Goal: Task Accomplishment & Management: Complete application form

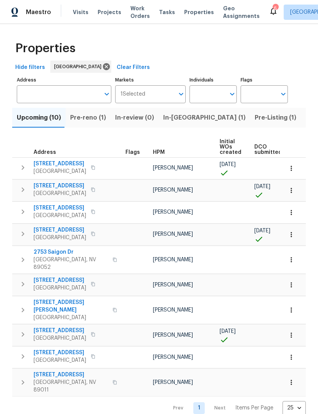
click at [33, 103] on input "Address" at bounding box center [58, 94] width 83 height 18
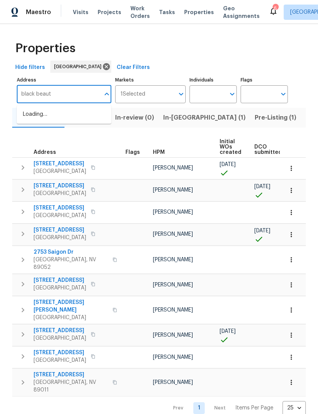
type input "black beauty"
click at [27, 118] on li "9133 Black Beauty St Las Vegas NV 89113" at bounding box center [64, 114] width 95 height 13
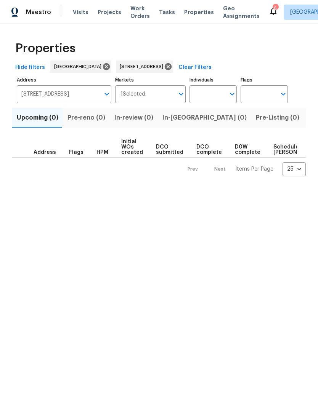
click at [308, 118] on span "Listed (1)" at bounding box center [321, 117] width 27 height 11
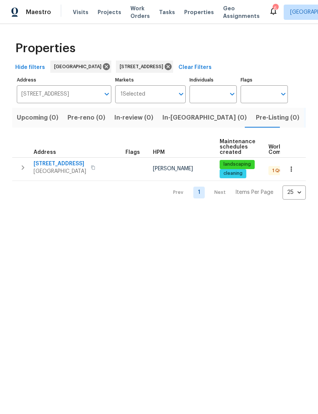
click at [37, 159] on td "9133 Black Beauty St Las Vegas, NV 89113" at bounding box center [67, 168] width 110 height 20
click at [50, 166] on span "[STREET_ADDRESS]" at bounding box center [60, 164] width 53 height 8
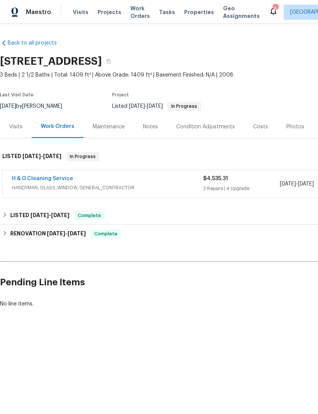
click at [46, 178] on link "H & G Cleaning Service" at bounding box center [42, 178] width 61 height 5
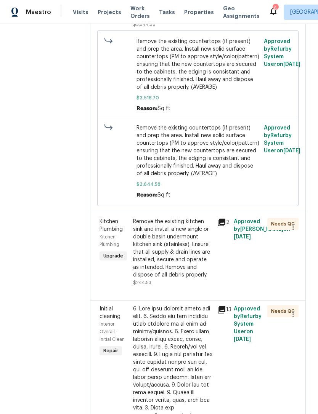
scroll to position [231, 0]
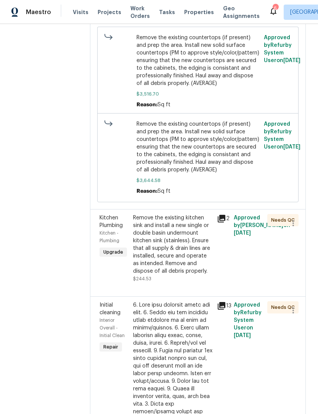
click at [131, 285] on div "Kitchen Plumbing Kitchen - Plumbing Upgrade" at bounding box center [114, 248] width 34 height 73
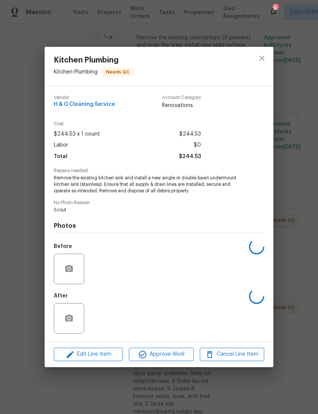
click at [140, 305] on div "After" at bounding box center [159, 314] width 210 height 50
click at [260, 56] on icon "close" at bounding box center [261, 58] width 9 height 9
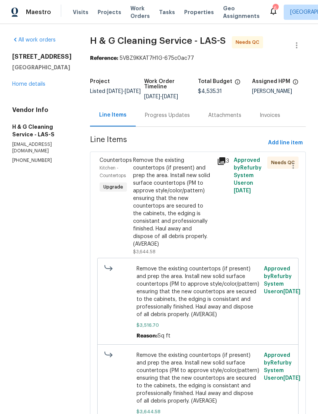
scroll to position [0, 0]
click at [276, 148] on span "Add line item" at bounding box center [285, 143] width 35 height 10
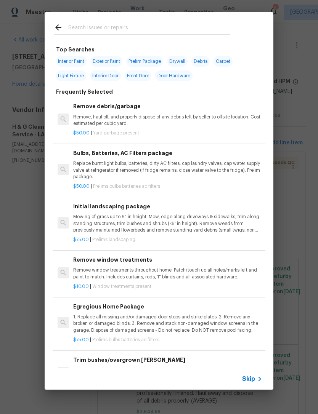
scroll to position [0, 0]
click at [82, 28] on input "text" at bounding box center [149, 28] width 162 height 11
type input "Countertops"
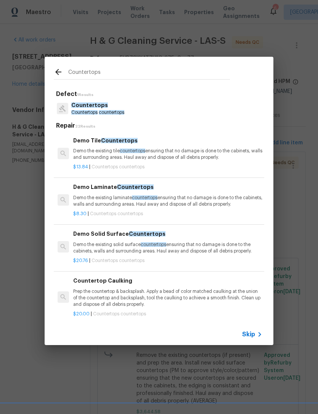
click at [78, 106] on span "Countertops" at bounding box center [89, 105] width 37 height 5
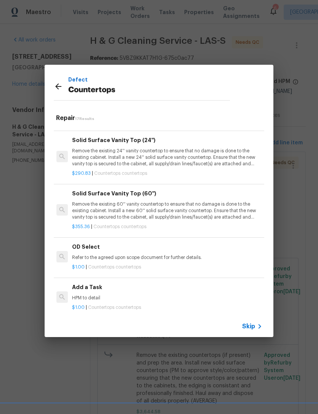
scroll to position [660, 1]
click at [85, 295] on p "HPM to detail" at bounding box center [166, 298] width 189 height 6
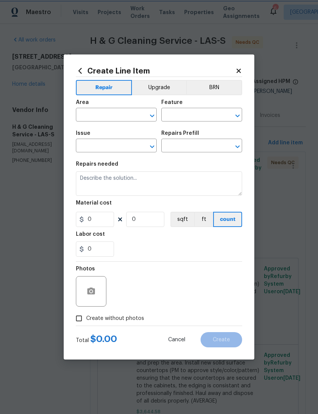
type input "Countertops"
type input "Add a Task $1.00"
type textarea "HPM to detail"
type input "1"
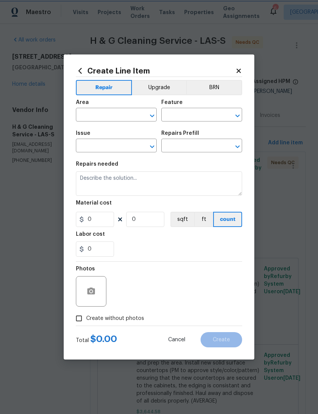
type input "1"
click at [78, 299] on div at bounding box center [91, 291] width 30 height 30
click at [101, 225] on input "1" at bounding box center [95, 219] width 38 height 15
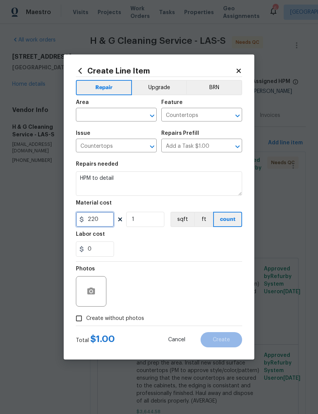
type input "220"
click at [139, 250] on div "0" at bounding box center [159, 249] width 166 height 15
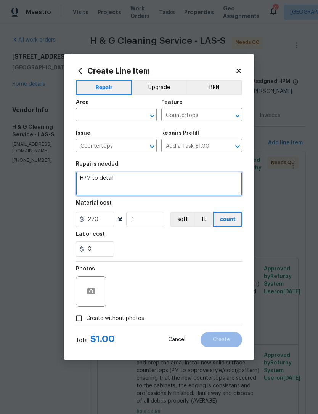
click at [119, 188] on textarea "HPM to detail" at bounding box center [159, 184] width 166 height 24
type textarea "H"
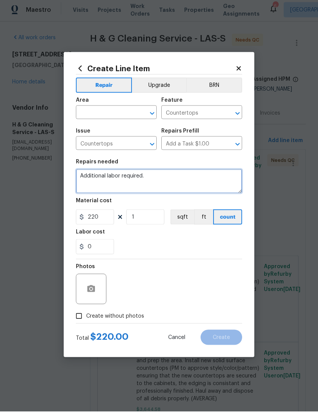
type textarea "Additional labor required."
click at [88, 114] on input "text" at bounding box center [105, 116] width 59 height 12
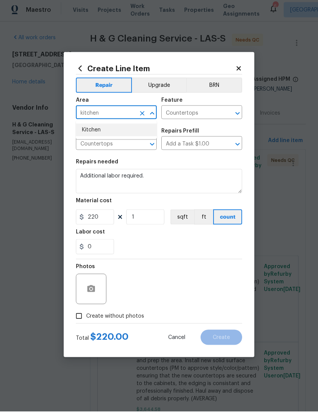
click at [83, 135] on li "Kitchen" at bounding box center [116, 132] width 81 height 13
type input "Kitchen"
click at [156, 165] on div "Repairs needed" at bounding box center [159, 167] width 166 height 10
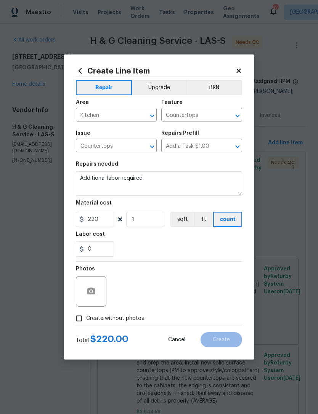
click at [157, 87] on button "Upgrade" at bounding box center [159, 87] width 55 height 15
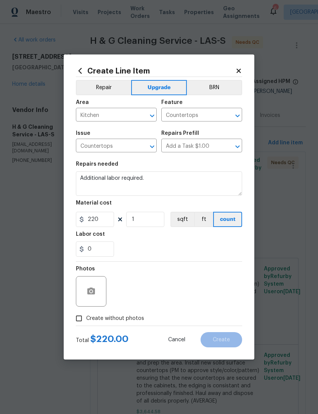
click at [83, 317] on input "Create without photos" at bounding box center [79, 318] width 14 height 14
checkbox input "true"
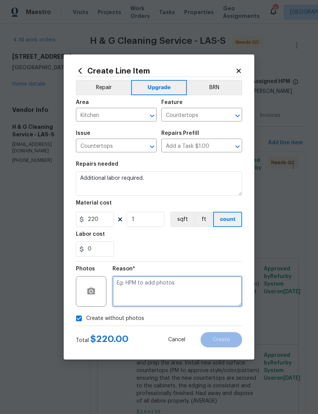
click at [128, 290] on textarea at bounding box center [177, 291] width 130 height 30
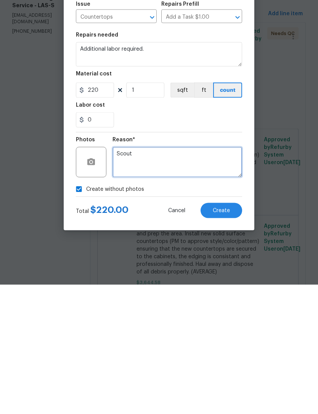
type textarea "Scout"
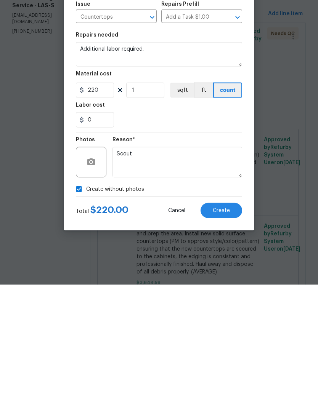
click at [128, 157] on section "Repairs needed Additional labor required. Material cost 220 1 sqft ft count Lab…" at bounding box center [159, 209] width 166 height 104
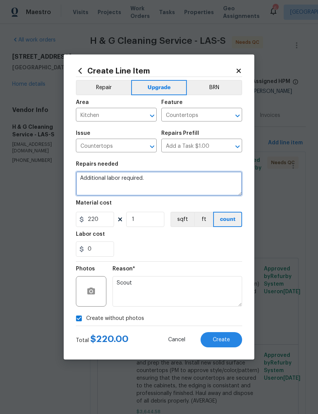
click at [118, 183] on textarea "Additional labor required." at bounding box center [159, 184] width 166 height 24
click at [119, 181] on textarea "Additional labor required." at bounding box center [159, 184] width 166 height 24
click at [194, 176] on textarea "Additional labor + touch-up paint, etc required." at bounding box center [159, 184] width 166 height 24
click at [209, 184] on textarea "Additional labor + touch-up paint, etc.." at bounding box center [159, 184] width 166 height 24
type textarea "Additional labor + touch-up paint, etc.."
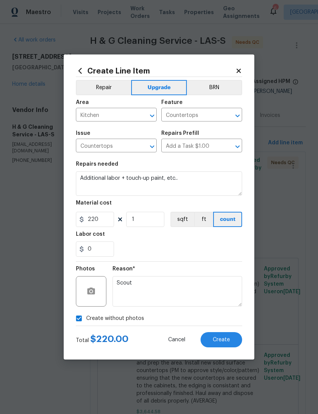
click at [233, 348] on button "Create" at bounding box center [222, 339] width 42 height 15
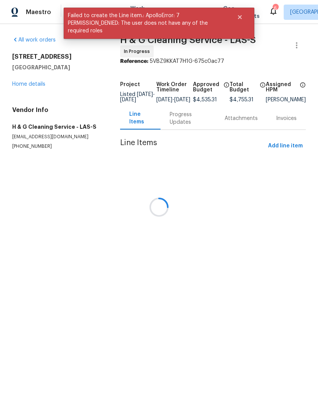
scroll to position [0, 0]
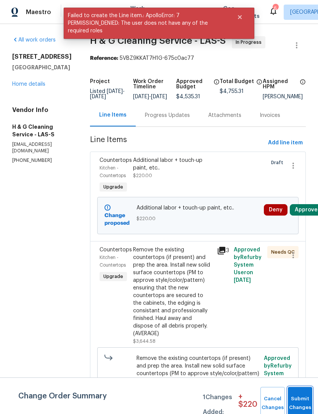
click at [297, 402] on button "Submit Changes" at bounding box center [300, 403] width 24 height 33
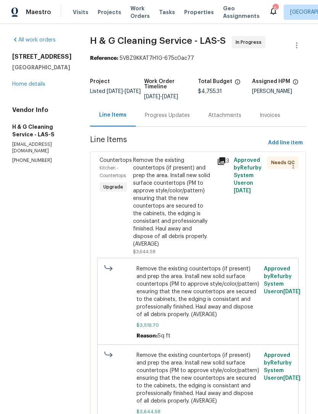
click at [15, 82] on link "Home details" at bounding box center [28, 84] width 33 height 5
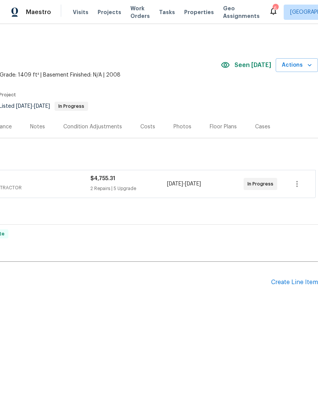
click at [294, 66] on span "Actions" at bounding box center [297, 66] width 30 height 10
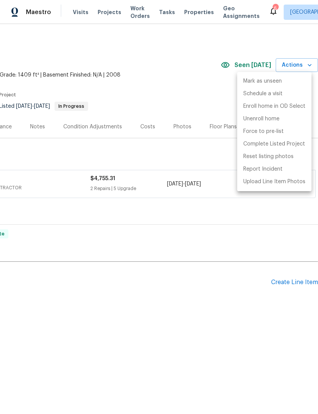
scroll to position [0, 113]
click at [250, 93] on p "Schedule a visit" at bounding box center [262, 94] width 39 height 8
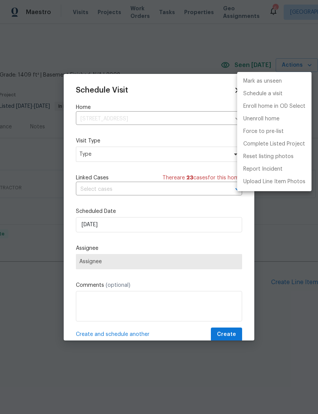
click at [87, 154] on div at bounding box center [159, 207] width 318 height 414
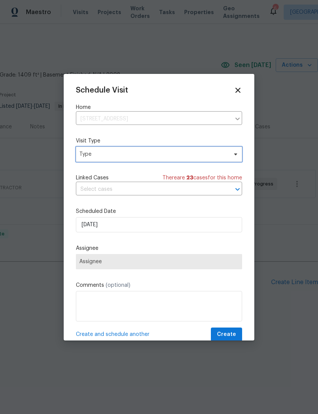
click at [92, 157] on span "Type" at bounding box center [153, 155] width 148 height 8
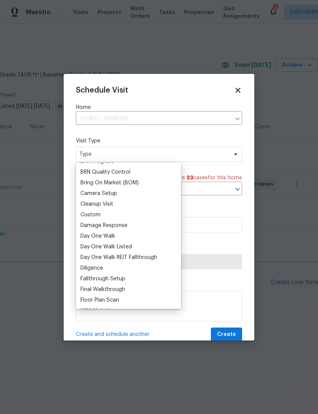
scroll to position [68, 0]
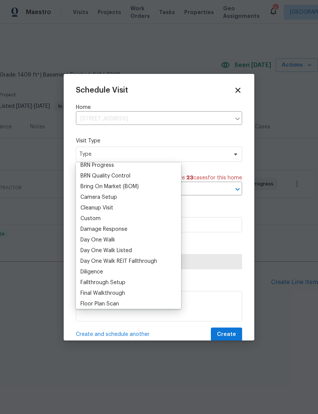
click at [90, 220] on div "Custom" at bounding box center [90, 219] width 20 height 8
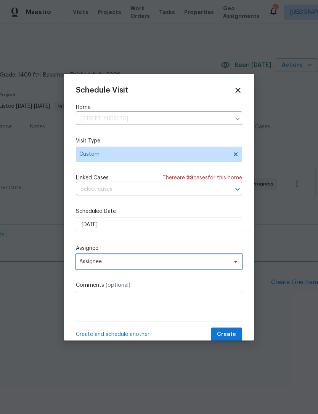
click at [87, 262] on span "Assignee" at bounding box center [153, 262] width 149 height 6
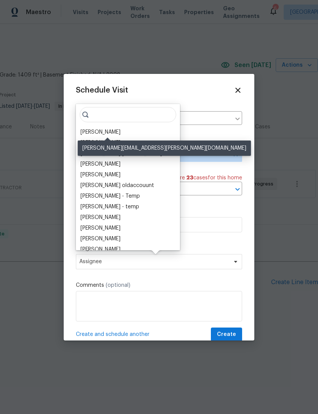
click at [93, 134] on div "[PERSON_NAME]" at bounding box center [100, 132] width 40 height 8
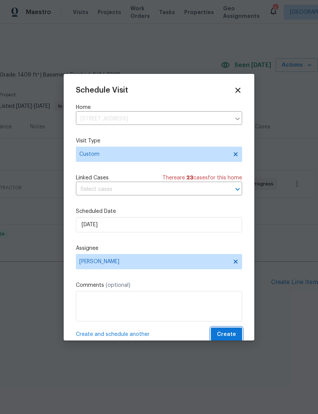
click at [226, 332] on span "Create" at bounding box center [226, 335] width 19 height 10
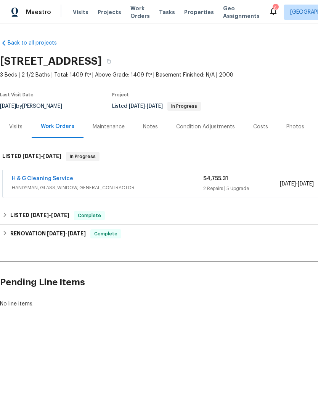
scroll to position [0, 0]
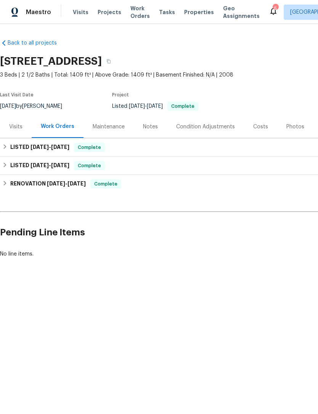
click at [193, 10] on span "Properties" at bounding box center [199, 12] width 30 height 8
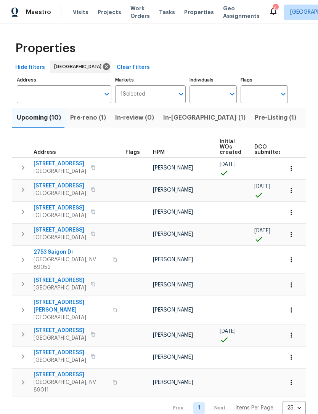
click at [23, 93] on input "Address" at bounding box center [58, 94] width 83 height 18
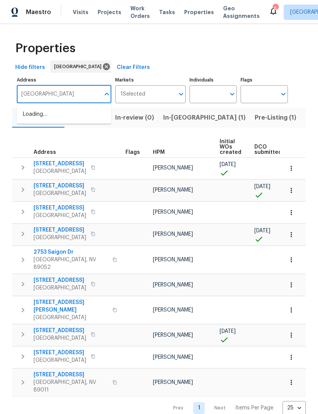
type input "India"
click at [28, 112] on li "10524 India Hawthorn Ave Las Vegas NV 89144" at bounding box center [64, 114] width 95 height 13
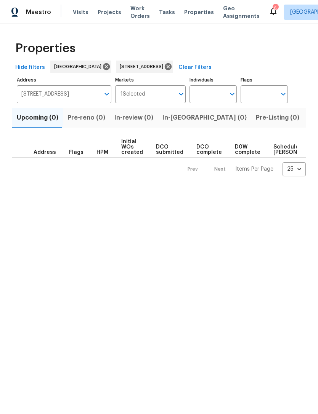
click at [304, 112] on button "Listed (1)" at bounding box center [322, 118] width 37 height 20
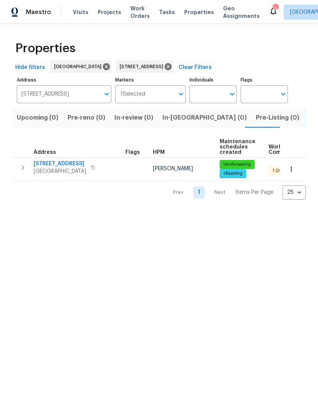
click at [45, 162] on span "10524 India Hawthorn Ave" at bounding box center [60, 164] width 53 height 8
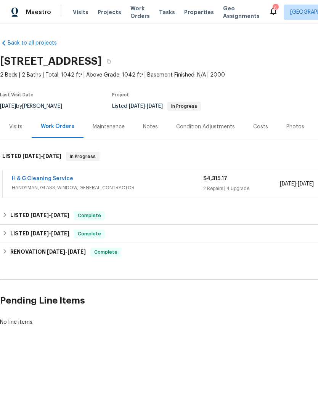
click at [34, 180] on link "H & G Cleaning Service" at bounding box center [42, 178] width 61 height 5
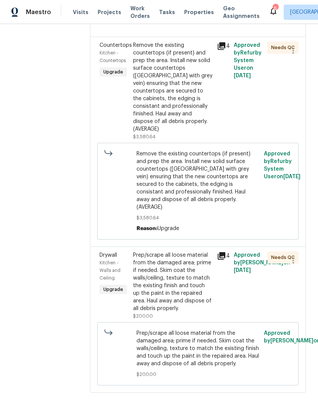
scroll to position [854, 0]
click at [159, 305] on div "Prep/scrape all loose material from the damaged area; prime if needed. Skim coa…" at bounding box center [172, 282] width 79 height 61
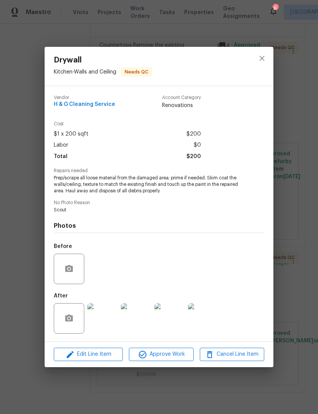
click at [95, 317] on img at bounding box center [102, 318] width 30 height 30
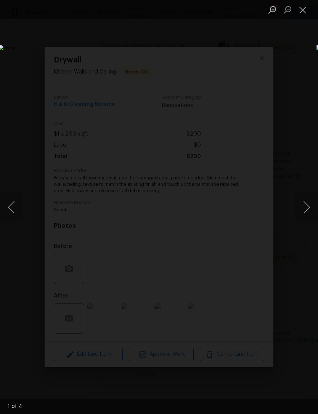
click at [298, 208] on button "Next image" at bounding box center [306, 207] width 23 height 30
click at [297, 214] on button "Next image" at bounding box center [306, 207] width 23 height 30
click at [302, 209] on button "Next image" at bounding box center [306, 207] width 23 height 30
click at [302, 213] on button "Next image" at bounding box center [306, 207] width 23 height 30
click at [302, 210] on button "Next image" at bounding box center [306, 207] width 23 height 30
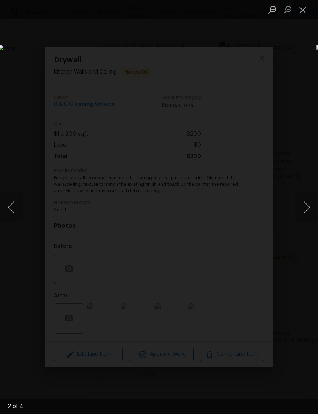
click at [301, 211] on button "Next image" at bounding box center [306, 207] width 23 height 30
click at [303, 209] on button "Next image" at bounding box center [306, 207] width 23 height 30
click at [300, 15] on button "Close lightbox" at bounding box center [302, 9] width 15 height 13
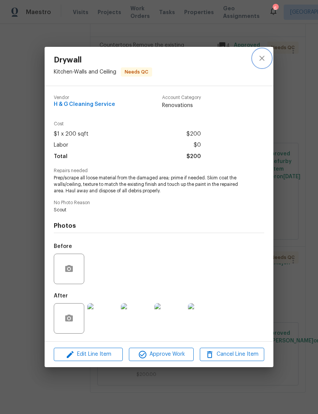
click at [261, 55] on icon "close" at bounding box center [261, 58] width 9 height 9
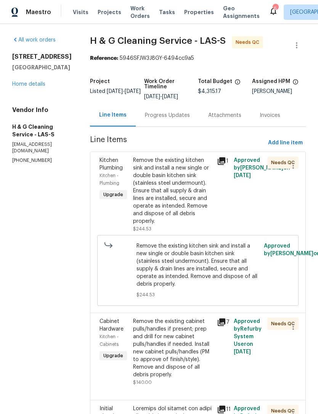
scroll to position [0, 0]
click at [171, 193] on div "Remove the existing kitchen sink and install a new single or double basin kitch…" at bounding box center [172, 191] width 79 height 69
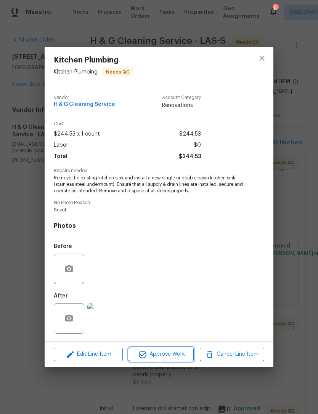
click at [147, 355] on icon "button" at bounding box center [142, 354] width 9 height 9
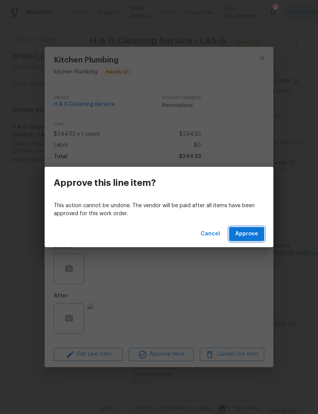
click at [242, 231] on span "Approve" at bounding box center [246, 235] width 23 height 10
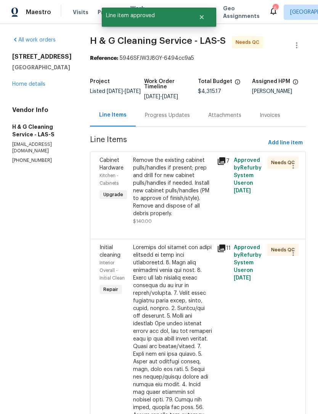
click at [165, 218] on div "Remove the existing cabinet pulls/handles if present; prep and drill for new ca…" at bounding box center [172, 187] width 79 height 61
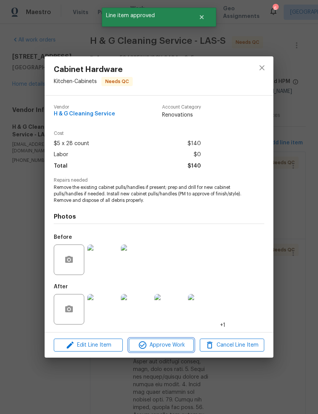
click at [160, 345] on span "Approve Work" at bounding box center [161, 346] width 60 height 10
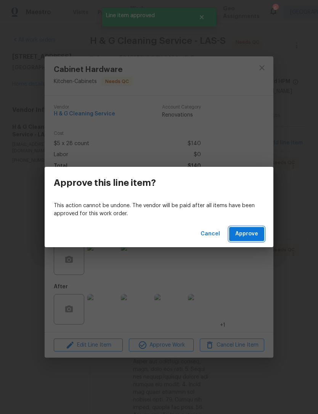
click at [242, 237] on span "Approve" at bounding box center [246, 235] width 23 height 10
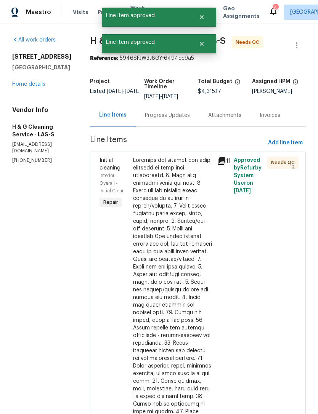
click at [168, 247] on div at bounding box center [172, 347] width 79 height 381
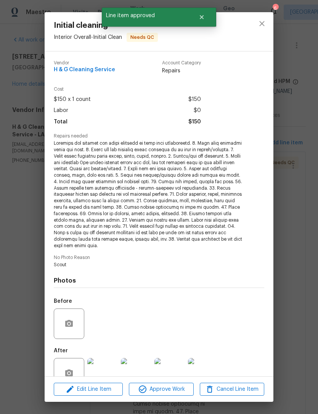
click at [162, 384] on button "Approve Work" at bounding box center [161, 389] width 64 height 13
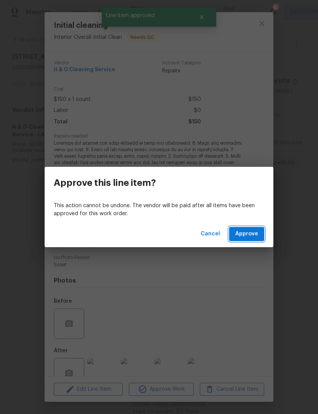
click at [242, 236] on span "Approve" at bounding box center [246, 235] width 23 height 10
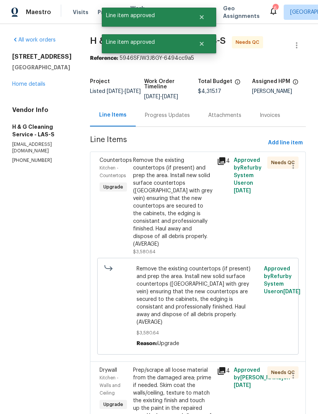
click at [160, 241] on div "Remove the existing countertops (if present) and prep the area. Install new sol…" at bounding box center [172, 202] width 79 height 91
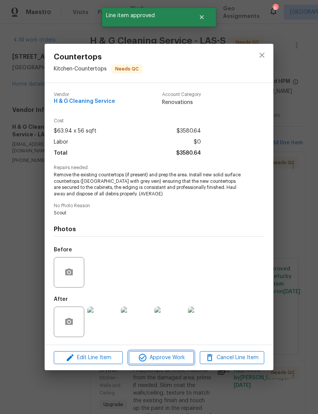
click at [155, 365] on button "Approve Work" at bounding box center [161, 358] width 64 height 13
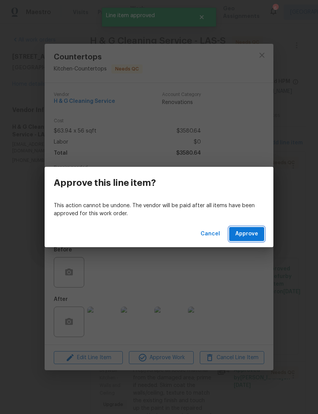
click at [238, 236] on span "Approve" at bounding box center [246, 235] width 23 height 10
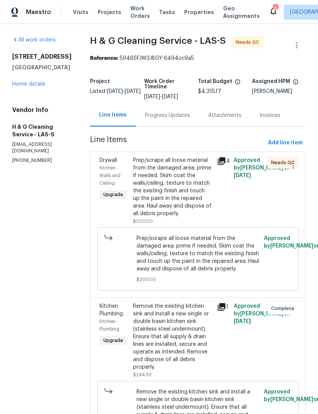
click at [175, 200] on div "Prep/scrape all loose material from the damaged area; prime if needed. Skim coa…" at bounding box center [172, 187] width 79 height 61
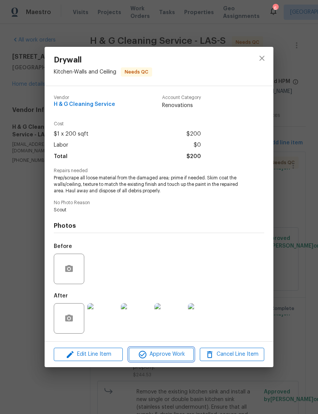
click at [144, 356] on icon "button" at bounding box center [142, 354] width 9 height 9
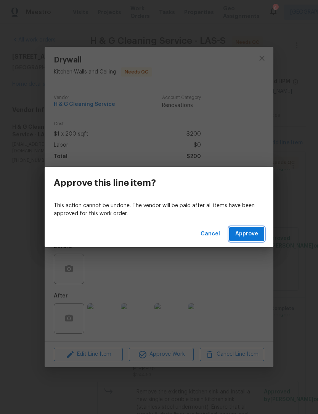
click at [241, 230] on span "Approve" at bounding box center [246, 235] width 23 height 10
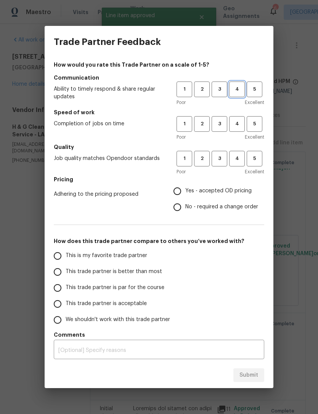
click at [234, 84] on button "4" at bounding box center [237, 90] width 16 height 16
click at [238, 120] on span "4" at bounding box center [237, 124] width 14 height 9
click at [234, 160] on span "4" at bounding box center [237, 158] width 14 height 9
click at [178, 186] on input "Yes - accepted OD pricing" at bounding box center [177, 191] width 16 height 16
radio input "true"
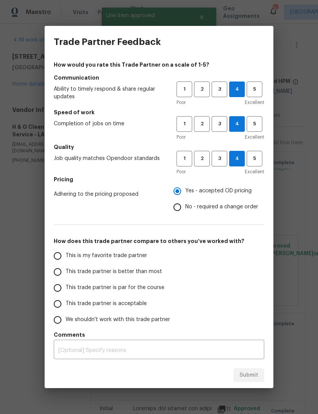
click at [59, 274] on input "This trade partner is better than most" at bounding box center [58, 272] width 16 height 16
click at [235, 375] on button "Submit" at bounding box center [248, 376] width 31 height 14
radio input "true"
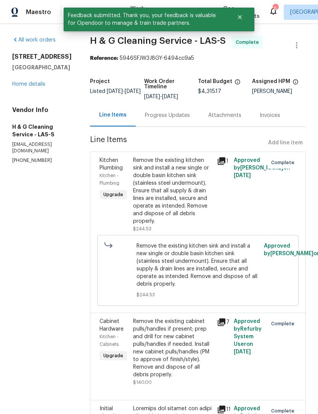
click at [18, 85] on link "Home details" at bounding box center [28, 84] width 33 height 5
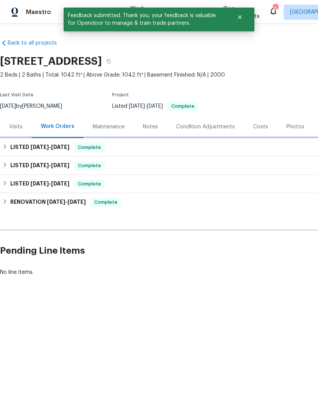
click at [11, 150] on h6 "LISTED 8/25/25 - 9/2/25" at bounding box center [39, 147] width 59 height 9
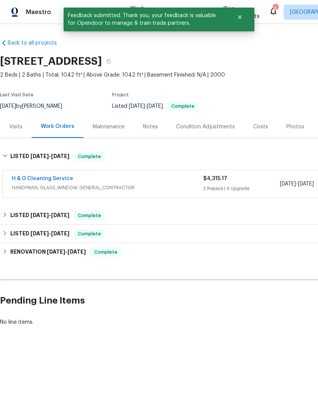
click at [29, 179] on link "H & G Cleaning Service" at bounding box center [42, 178] width 61 height 5
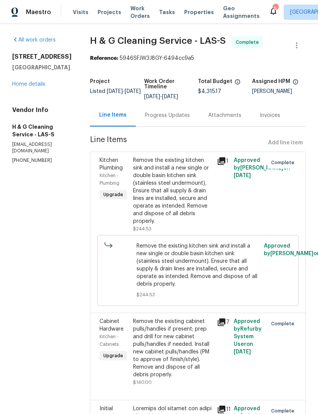
click at [153, 229] on div "Remove the existing kitchen sink and install a new single or double basin kitch…" at bounding box center [173, 194] width 84 height 81
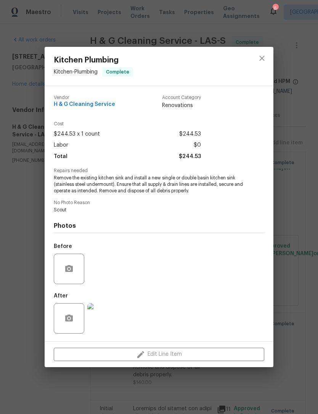
click at [92, 318] on img at bounding box center [102, 318] width 30 height 30
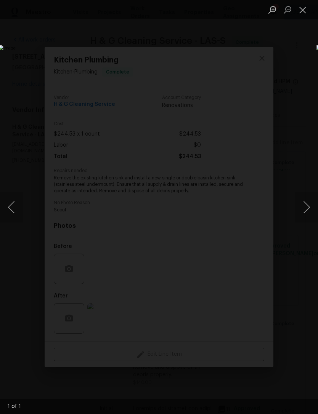
click at [297, 16] on button "Close lightbox" at bounding box center [302, 9] width 15 height 13
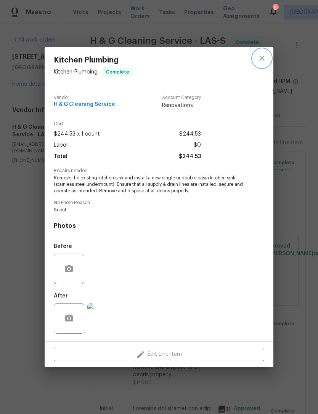
click at [262, 59] on icon "close" at bounding box center [261, 58] width 9 height 9
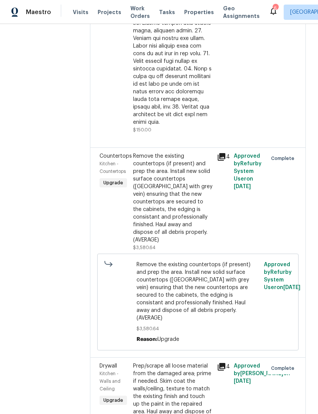
scroll to position [661, 0]
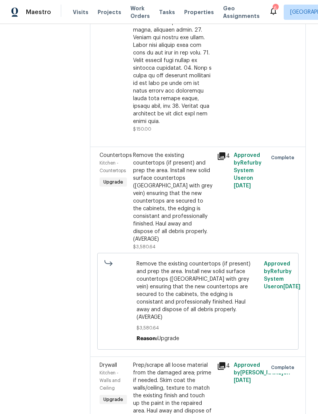
click at [159, 243] on div "Remove the existing countertops (if present) and prep the area. Install new sol…" at bounding box center [172, 197] width 79 height 91
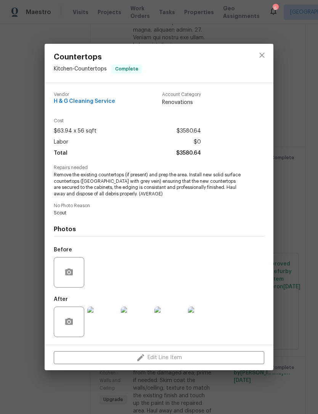
click at [105, 319] on img at bounding box center [102, 322] width 30 height 30
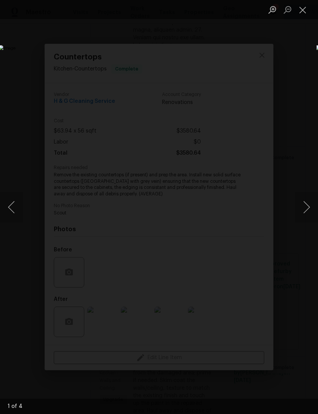
click at [302, 13] on button "Close lightbox" at bounding box center [302, 9] width 15 height 13
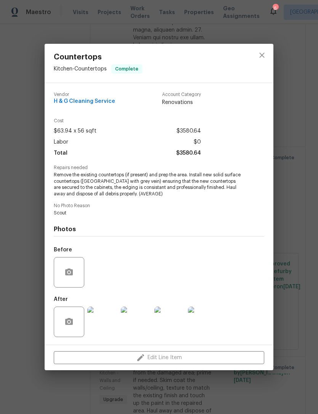
click at [96, 280] on div "Before" at bounding box center [159, 268] width 210 height 50
click at [127, 326] on img at bounding box center [136, 322] width 30 height 30
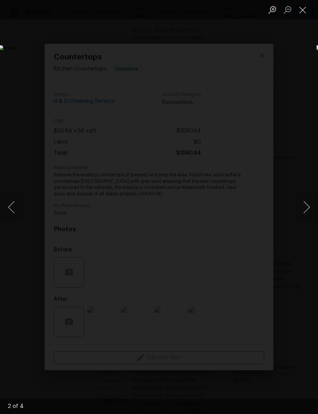
click at [302, 12] on button "Close lightbox" at bounding box center [302, 9] width 15 height 13
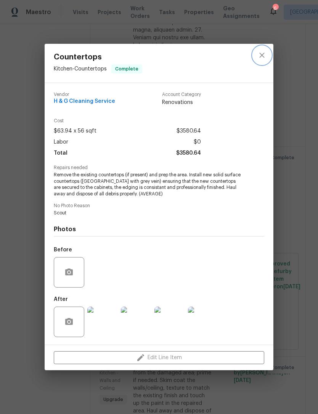
click at [263, 62] on button "close" at bounding box center [262, 55] width 18 height 18
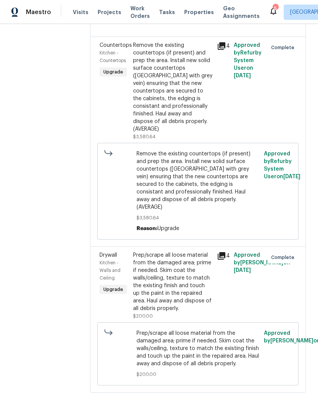
scroll to position [854, 0]
click at [162, 298] on div "Prep/scrape all loose material from the damaged area; prime if needed. Skim coa…" at bounding box center [172, 282] width 79 height 61
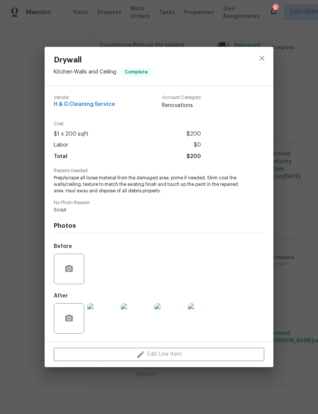
click at [99, 331] on img at bounding box center [102, 318] width 30 height 30
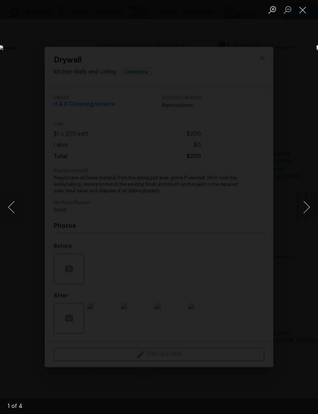
click at [312, 199] on button "Next image" at bounding box center [306, 207] width 23 height 30
click at [310, 205] on button "Next image" at bounding box center [306, 207] width 23 height 30
click at [310, 8] on button "Close lightbox" at bounding box center [302, 9] width 15 height 13
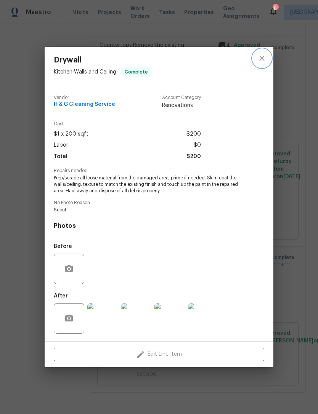
click at [263, 58] on icon "close" at bounding box center [261, 58] width 5 height 5
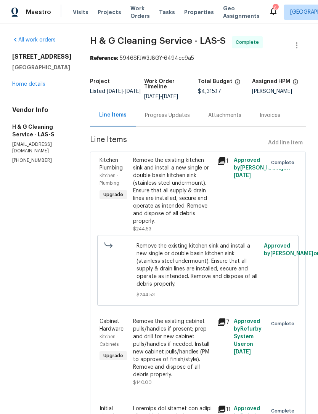
scroll to position [0, 0]
click at [166, 353] on div "Remove the existing cabinet pulls/handles if present; prep and drill for new ca…" at bounding box center [172, 348] width 79 height 61
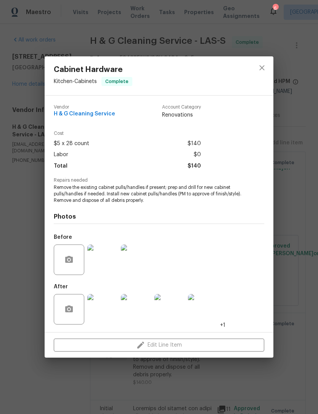
click at [94, 260] on img at bounding box center [102, 260] width 30 height 30
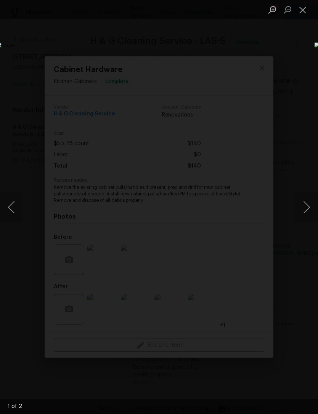
click at [308, 204] on button "Next image" at bounding box center [306, 207] width 23 height 30
click at [301, 5] on button "Close lightbox" at bounding box center [302, 9] width 15 height 13
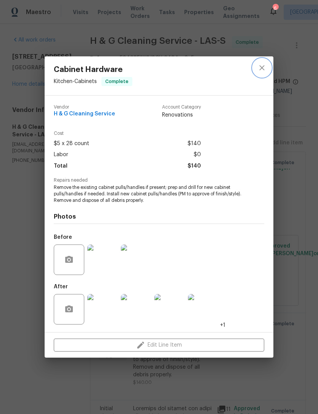
click at [261, 68] on icon "close" at bounding box center [261, 67] width 5 height 5
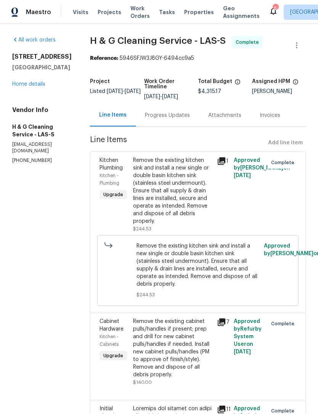
click at [27, 86] on link "Home details" at bounding box center [28, 84] width 33 height 5
